Goal: Use online tool/utility: Utilize a website feature to perform a specific function

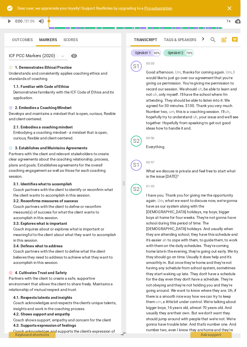
click at [242, 5] on button "close" at bounding box center [236, 9] width 14 height 14
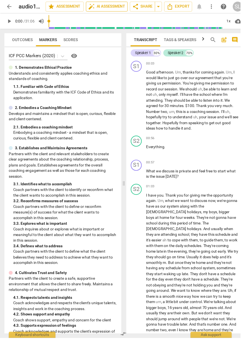
click at [111, 6] on span "auto_fix_high AI Assessment" at bounding box center [110, 6] width 38 height 7
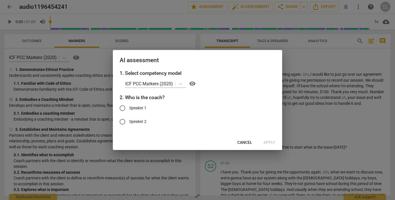
click at [126, 104] on input "Speaker 1" at bounding box center [123, 108] width 14 height 14
radio input "true"
click at [269, 141] on span "Apply" at bounding box center [269, 143] width 12 height 6
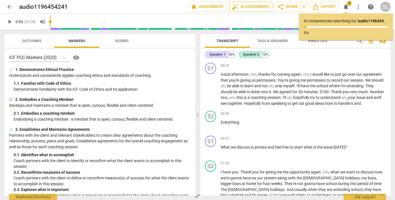
click at [247, 6] on span "auto_fix_high AI Assessment" at bounding box center [251, 6] width 38 height 7
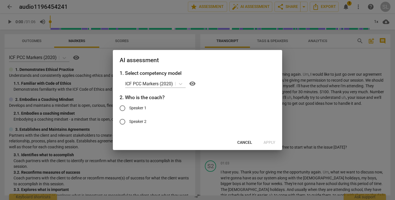
click at [120, 113] on input "Speaker 1" at bounding box center [123, 108] width 14 height 14
radio input "true"
click at [267, 144] on span "Apply" at bounding box center [269, 143] width 12 height 6
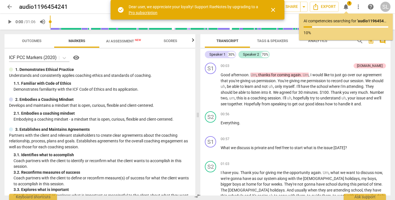
click at [134, 43] on span "AI Assessment New" at bounding box center [123, 41] width 35 height 4
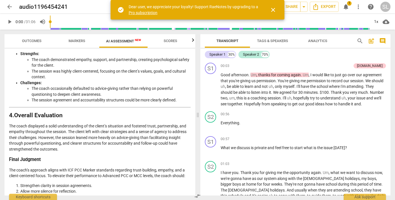
scroll to position [881, 0]
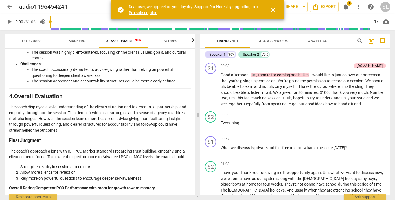
click at [29, 38] on span "Outcomes" at bounding box center [31, 41] width 33 height 8
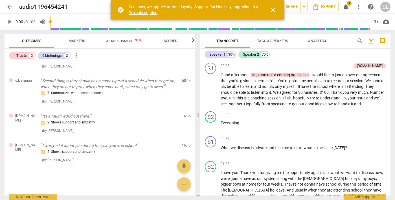
scroll to position [0, 0]
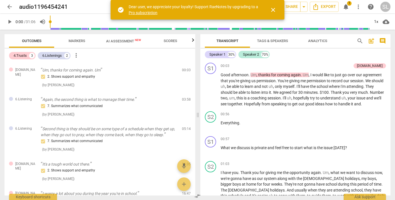
click at [127, 40] on span "AI Assessment New" at bounding box center [123, 41] width 35 height 4
